Goal: Task Accomplishment & Management: Use online tool/utility

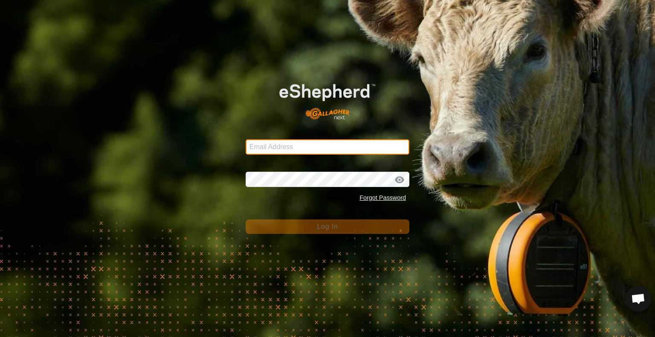
click at [340, 145] on input "Email Address" at bounding box center [328, 147] width 164 height 15
type input "[PERSON_NAME][EMAIL_ADDRESS][DOMAIN_NAME]"
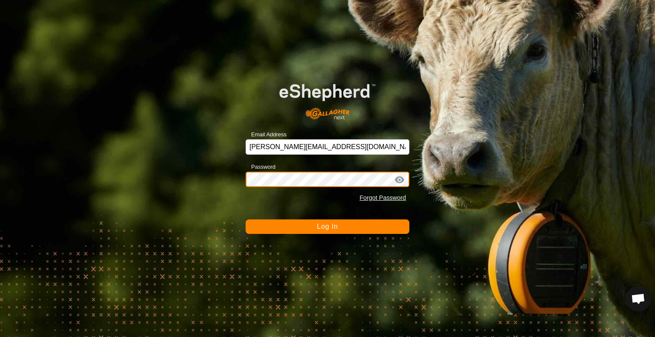
click at [246, 220] on button "Log In" at bounding box center [328, 227] width 164 height 15
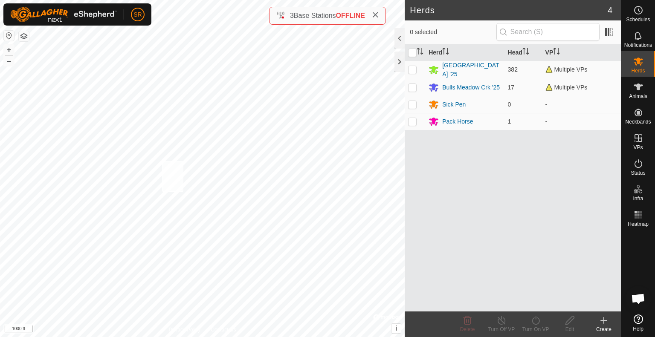
click at [162, 161] on div "6050 2107830949 [GEOGRAPHIC_DATA] '25 MOVE -0.5 [PERSON_NAME] to DC 3-VP001 + –…" at bounding box center [202, 168] width 405 height 337
click at [638, 89] on icon at bounding box center [638, 87] width 9 height 7
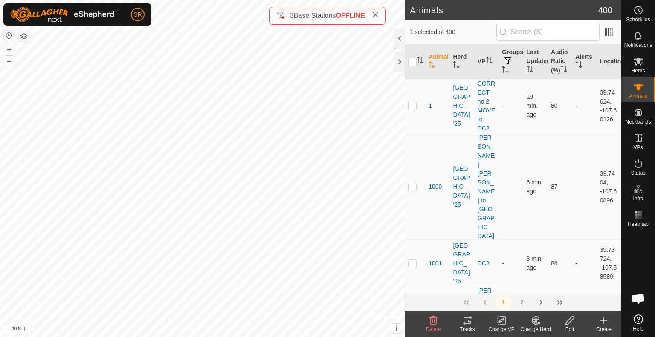
click at [464, 323] on icon at bounding box center [464, 324] width 3 height 3
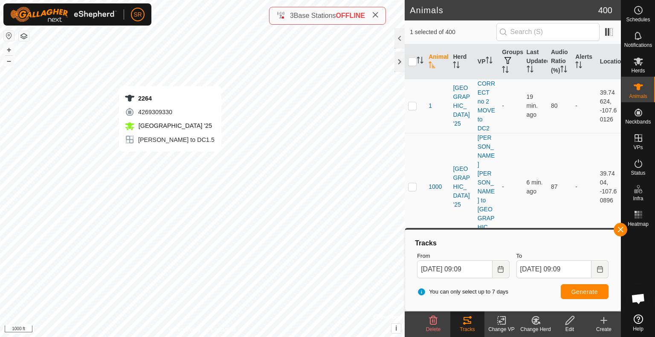
checkbox input "true"
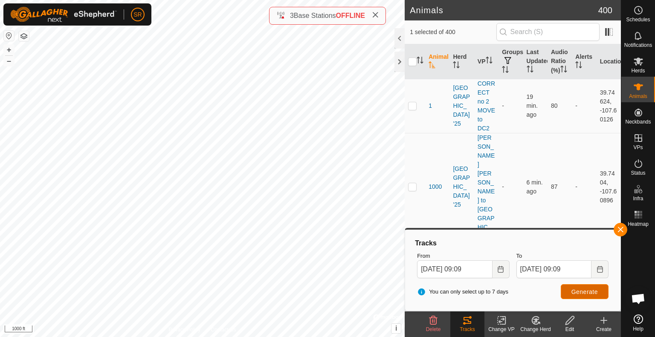
click at [576, 291] on span "Generate" at bounding box center [585, 292] width 26 height 7
click at [618, 231] on button "button" at bounding box center [621, 230] width 14 height 14
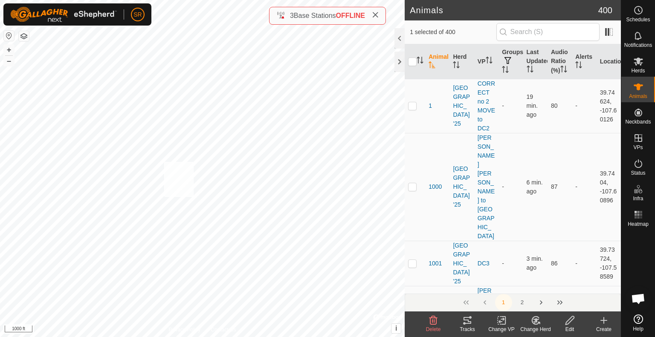
click at [164, 162] on div "2264 4269309330 [PERSON_NAME][GEOGRAPHIC_DATA]5 [DATE] 8:54:35 AM + – ⇧ i © Map…" at bounding box center [202, 168] width 405 height 337
checkbox input "true"
click at [164, 162] on div "2264 4269309330 [PERSON_NAME][GEOGRAPHIC_DATA]5 [DATE] 8:54:35 AM + – ⇧ i © Map…" at bounding box center [202, 168] width 405 height 337
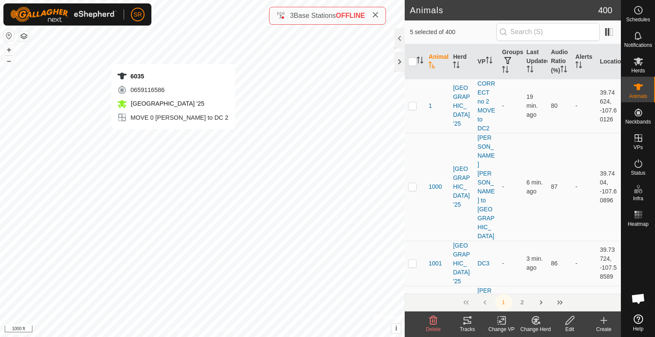
click at [173, 138] on div "6035 0659116586 [GEOGRAPHIC_DATA] '25 MOVE 0 [PERSON_NAME] to DC 2 + – ⇧ i © Ma…" at bounding box center [202, 168] width 405 height 337
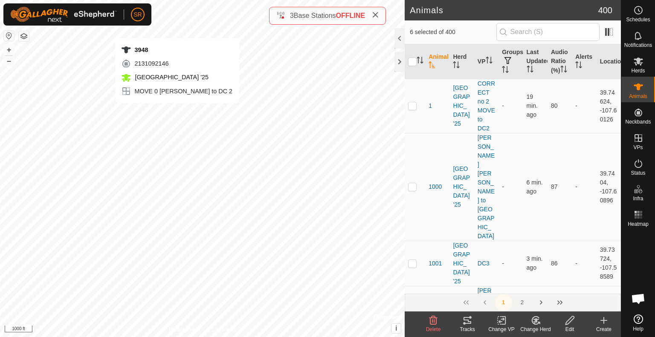
click at [177, 112] on div "3948 2131092146 [GEOGRAPHIC_DATA] '25 MOVE 0 [PERSON_NAME] to DC 2 + – ⇧ i © Ma…" at bounding box center [202, 168] width 405 height 337
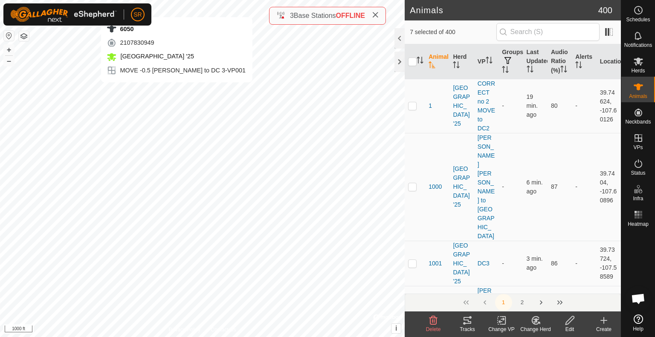
click at [177, 91] on div "6050 2107830949 [GEOGRAPHIC_DATA] '25 MOVE -0.5 [PERSON_NAME] to DC 3-VP001 + –…" at bounding box center [202, 168] width 405 height 337
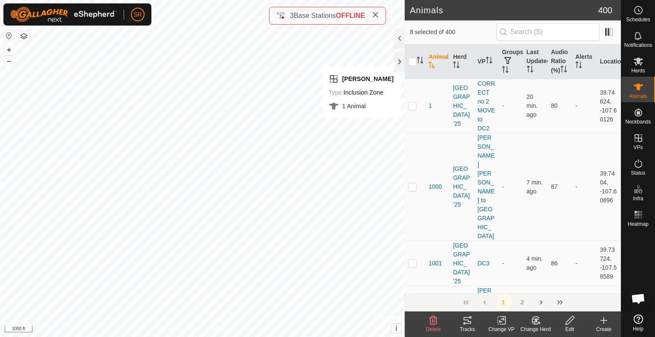
click at [503, 325] on icon at bounding box center [504, 321] width 4 height 8
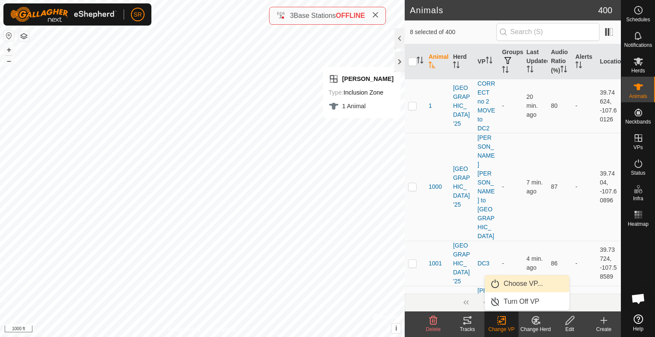
click at [520, 287] on link "Choose VP..." at bounding box center [527, 284] width 84 height 17
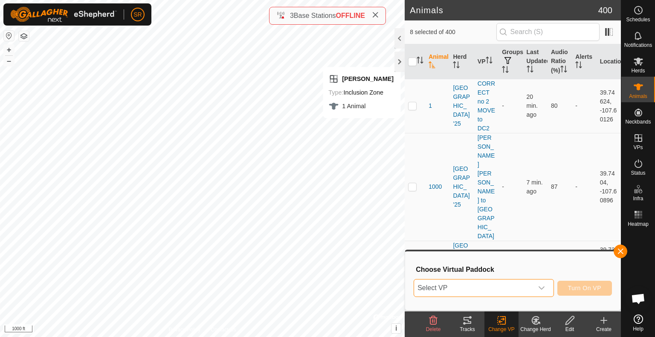
click at [520, 287] on span "Select VP" at bounding box center [473, 288] width 119 height 17
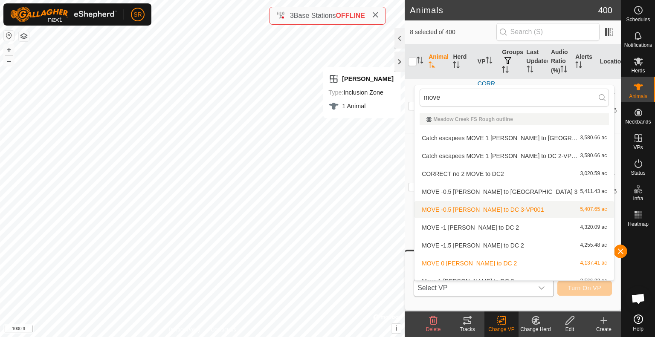
type input "move"
click at [533, 207] on li "MOVE -0.5 [PERSON_NAME] to DC 3-VP001 5,407.65 ac" at bounding box center [515, 209] width 200 height 17
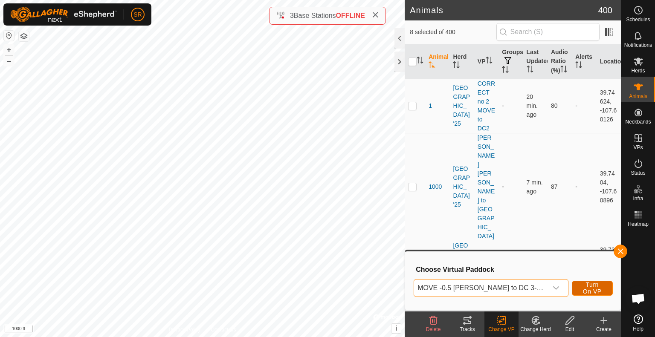
click at [589, 284] on span "Turn On VP" at bounding box center [593, 289] width 20 height 14
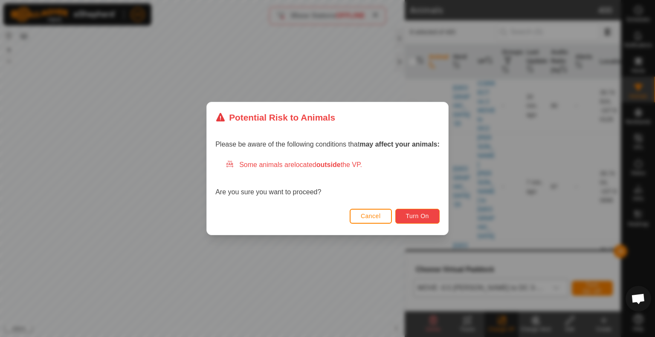
click at [423, 218] on span "Turn On" at bounding box center [417, 216] width 23 height 7
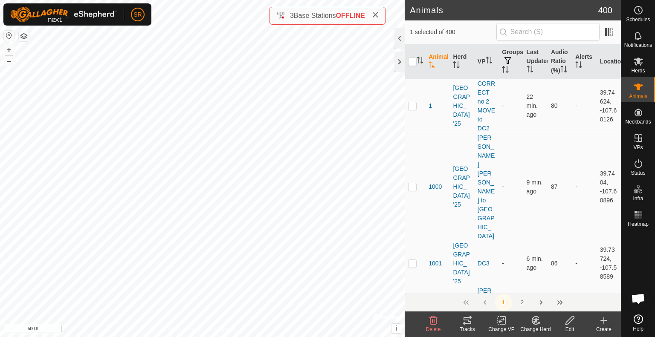
click at [468, 318] on icon at bounding box center [468, 320] width 8 height 7
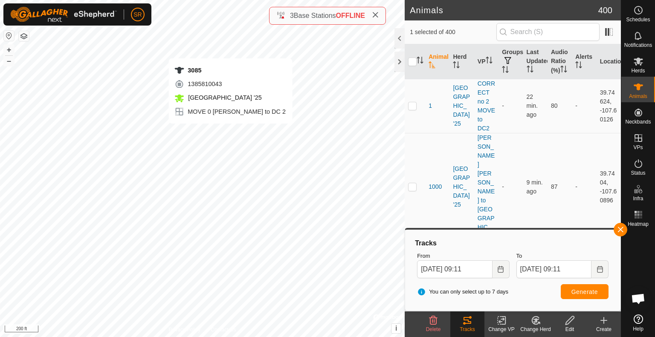
click at [230, 132] on div "3085 1385810043 [GEOGRAPHIC_DATA] '25 MOVE 0 [PERSON_NAME] to DC 2 + – ⇧ i © Ma…" at bounding box center [202, 168] width 405 height 337
checkbox input "true"
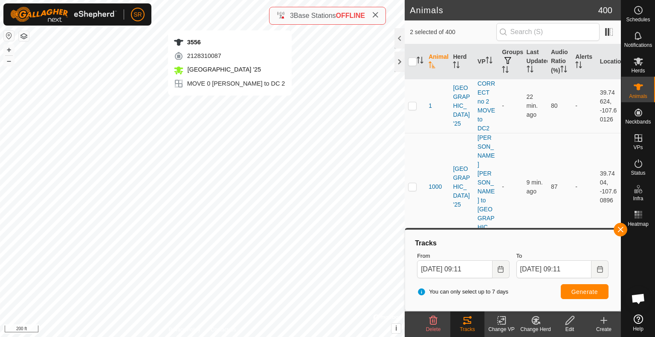
click at [230, 104] on div "3556 2128310087 [GEOGRAPHIC_DATA] '25 MOVE 0 [PERSON_NAME] to DC 2 + – ⇧ i © Ma…" at bounding box center [202, 168] width 405 height 337
checkbox input "true"
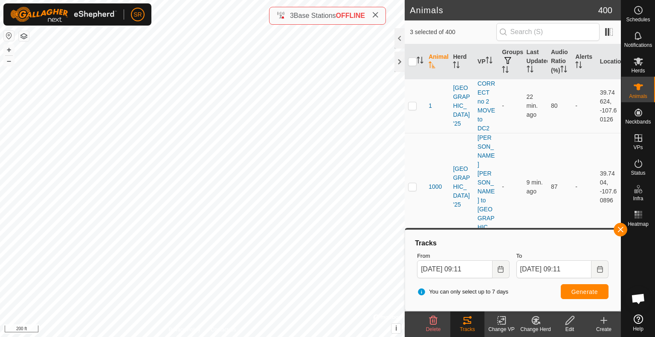
click at [500, 326] on icon at bounding box center [502, 321] width 11 height 10
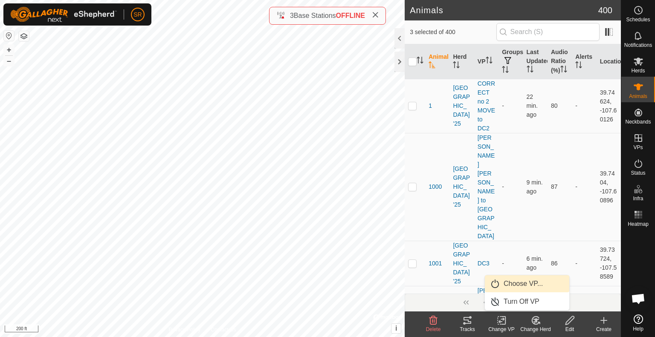
click at [510, 284] on link "Choose VP..." at bounding box center [527, 284] width 84 height 17
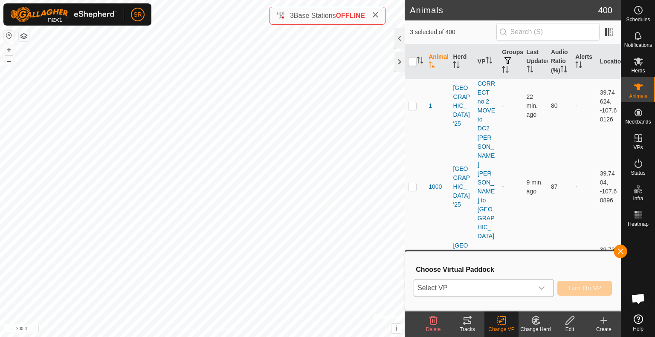
click at [487, 288] on span "Select VP" at bounding box center [473, 288] width 119 height 17
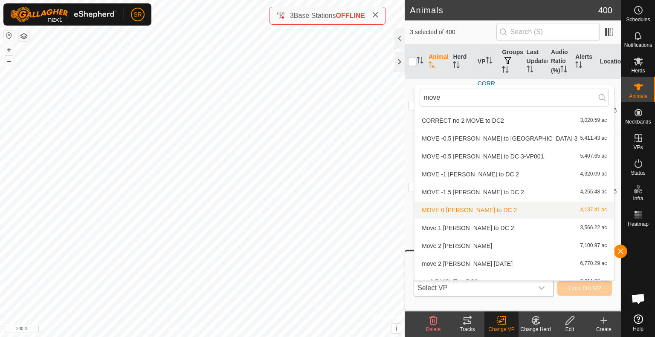
scroll to position [63, 0]
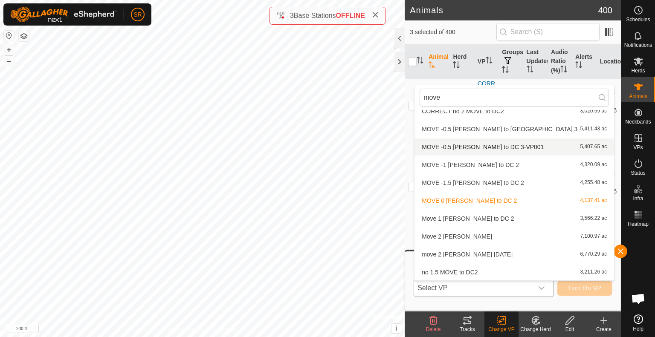
type input "move"
click at [512, 146] on li "MOVE -0.5 [PERSON_NAME] to DC 3-VP001 5,407.65 ac" at bounding box center [515, 147] width 200 height 17
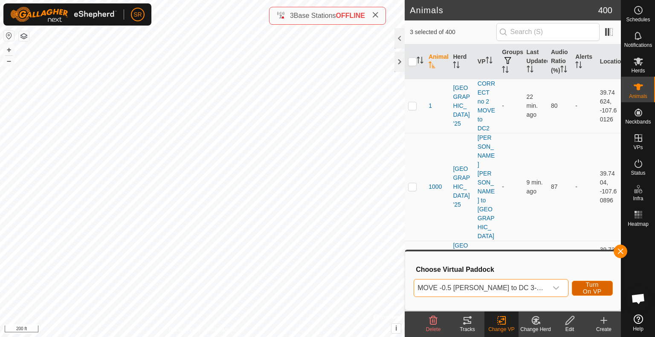
click at [583, 285] on span "Turn On VP" at bounding box center [593, 289] width 20 height 14
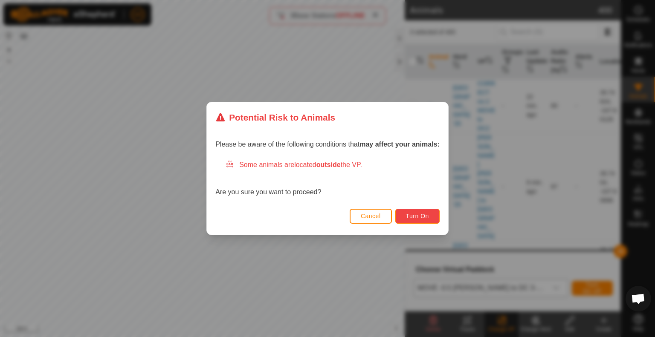
click at [421, 218] on span "Turn On" at bounding box center [417, 216] width 23 height 7
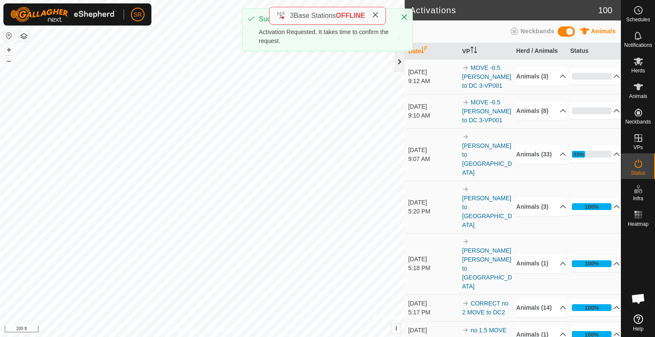
click at [400, 64] on div at bounding box center [400, 62] width 10 height 20
